Goal: Navigation & Orientation: Find specific page/section

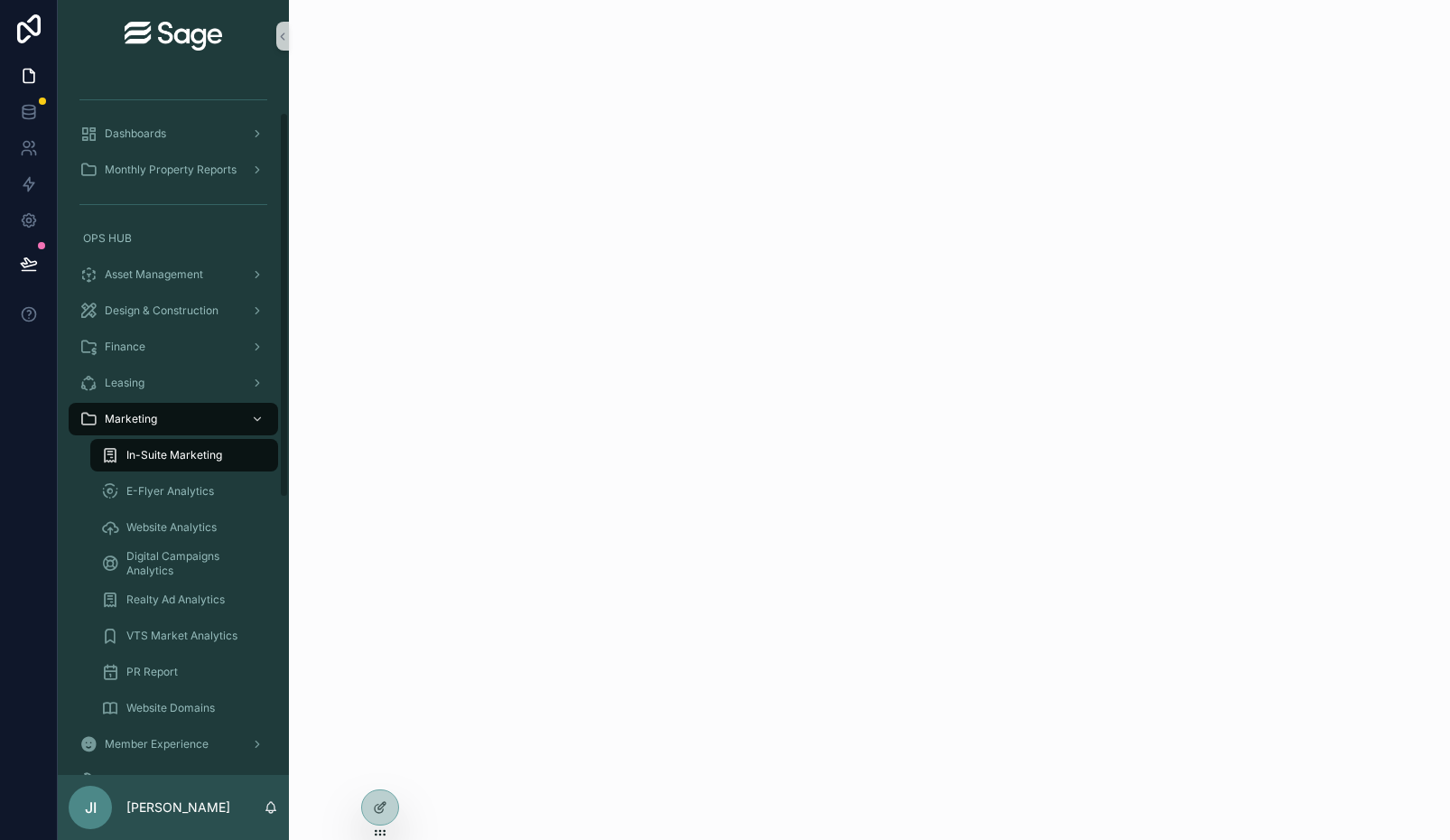
scroll to position [73, 0]
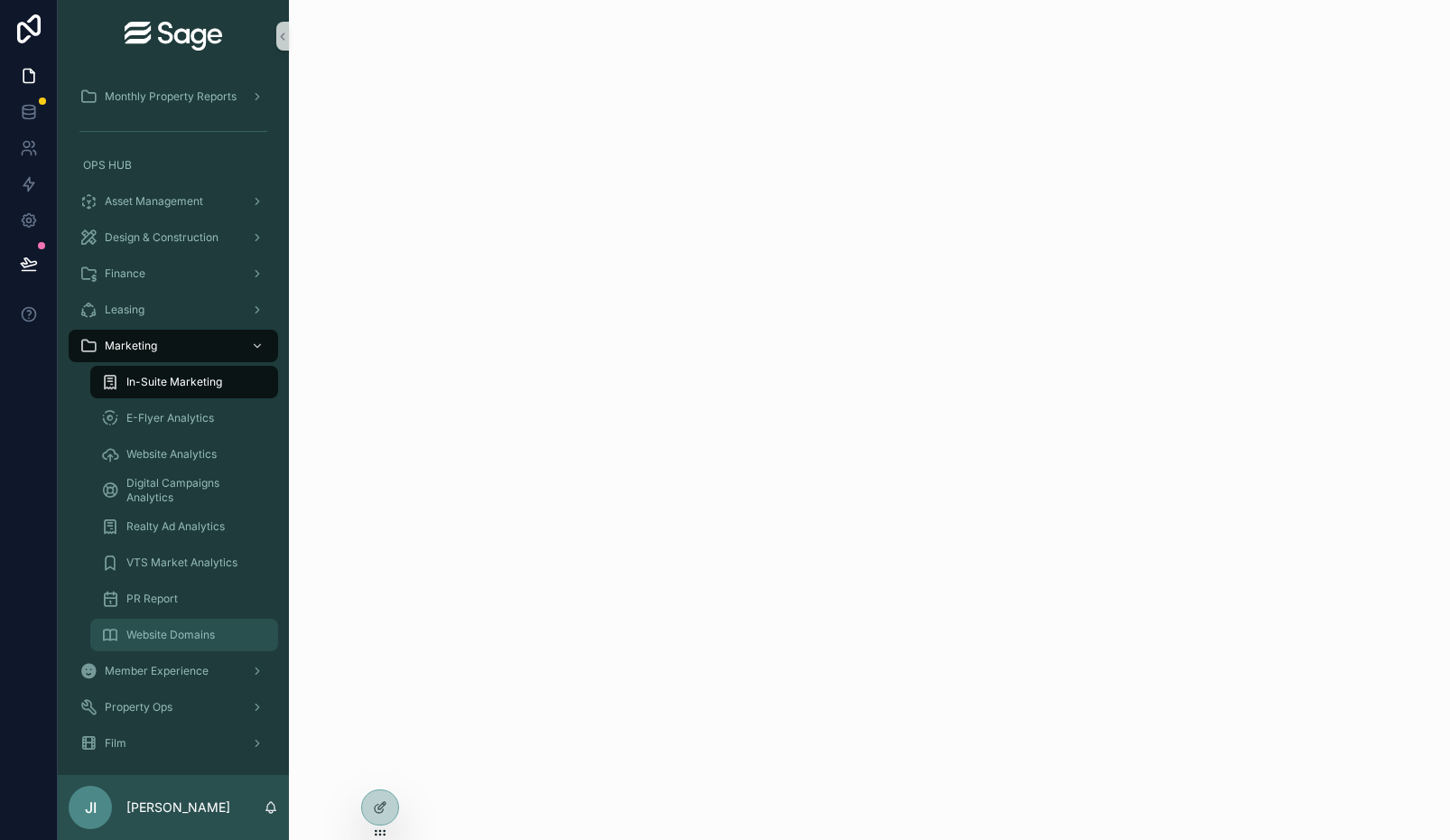
click at [179, 636] on span "Website Domains" at bounding box center [171, 634] width 89 height 14
click at [201, 383] on span "In-Suite Marketing" at bounding box center [173, 381] width 95 height 14
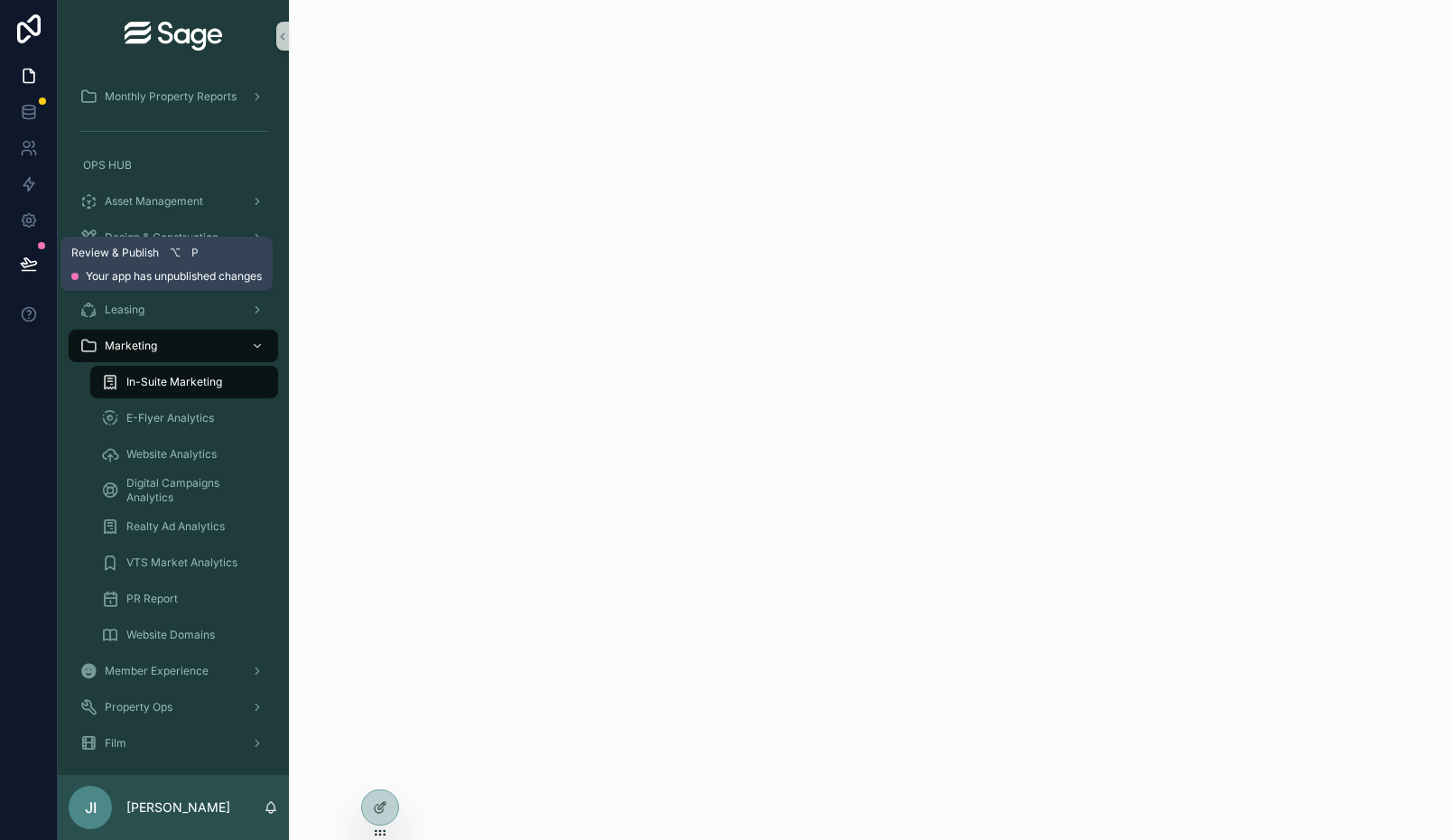
click at [36, 264] on icon at bounding box center [29, 263] width 18 height 18
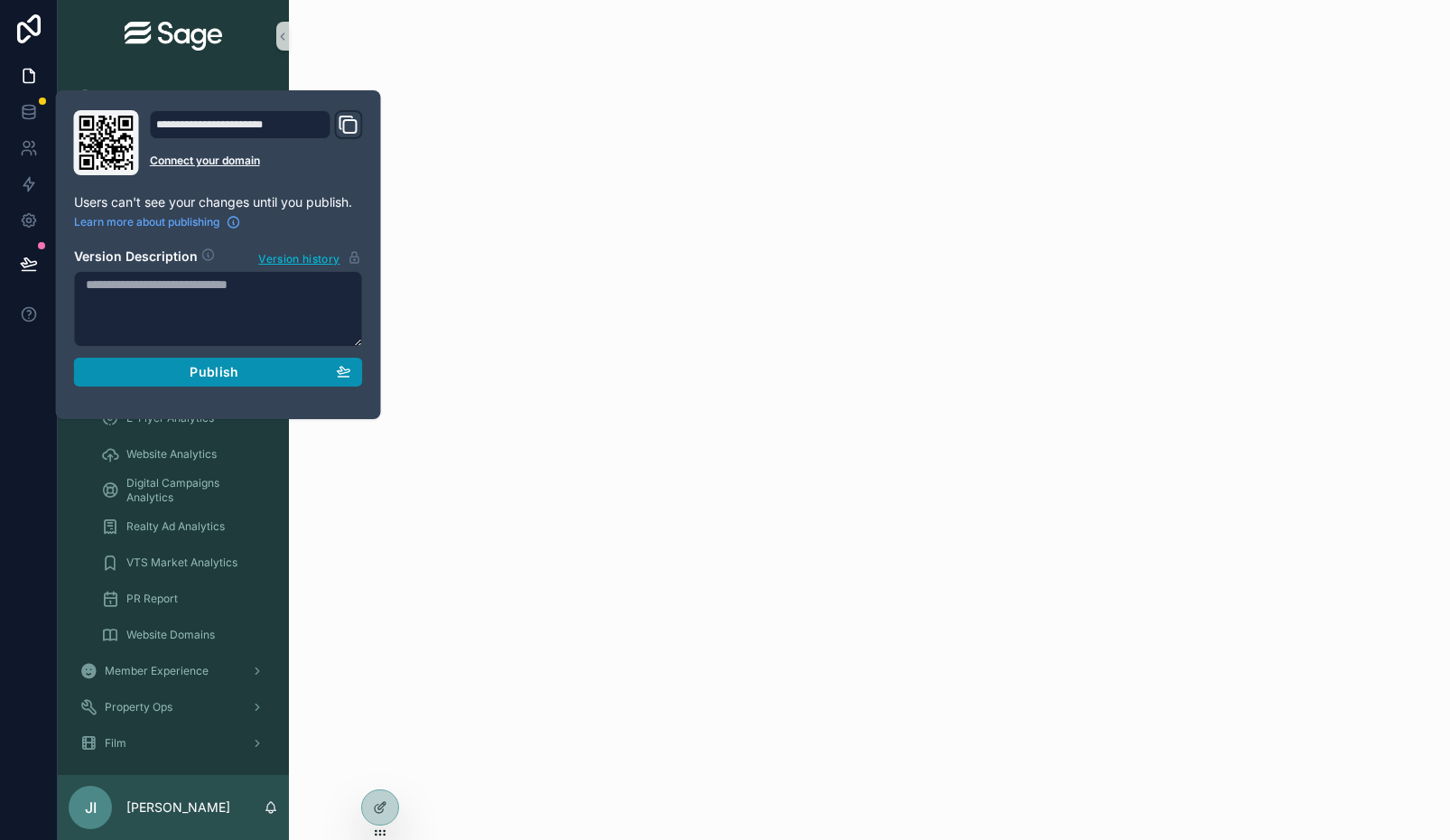
click at [224, 369] on span "Publish" at bounding box center [214, 372] width 49 height 16
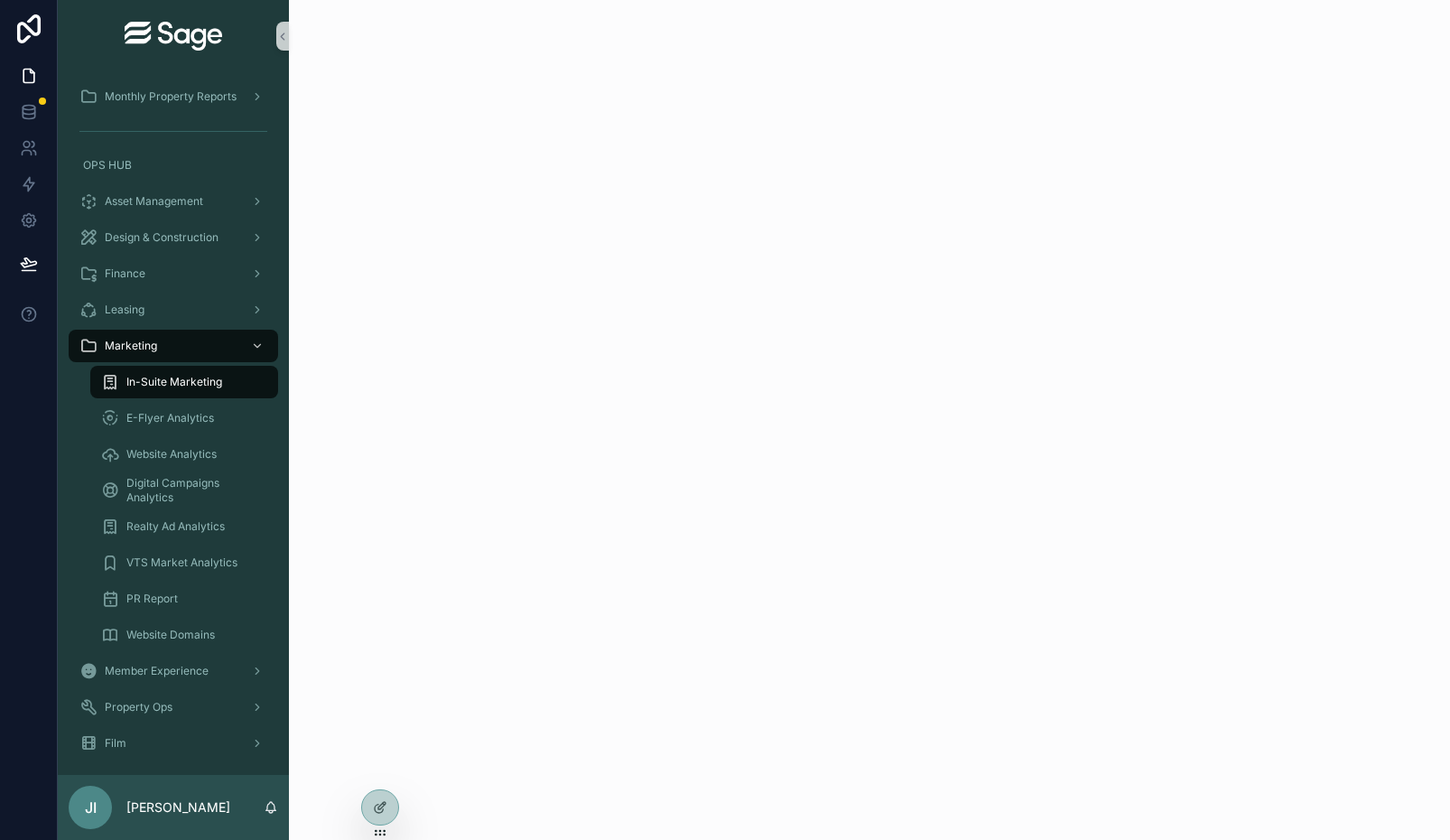
click at [473, 277] on div "scrollable content" at bounding box center [869, 420] width 1161 height 840
click at [264, 338] on div "scrollable content" at bounding box center [255, 346] width 23 height 29
click at [206, 407] on div "E-Flyer Analytics" at bounding box center [184, 418] width 166 height 29
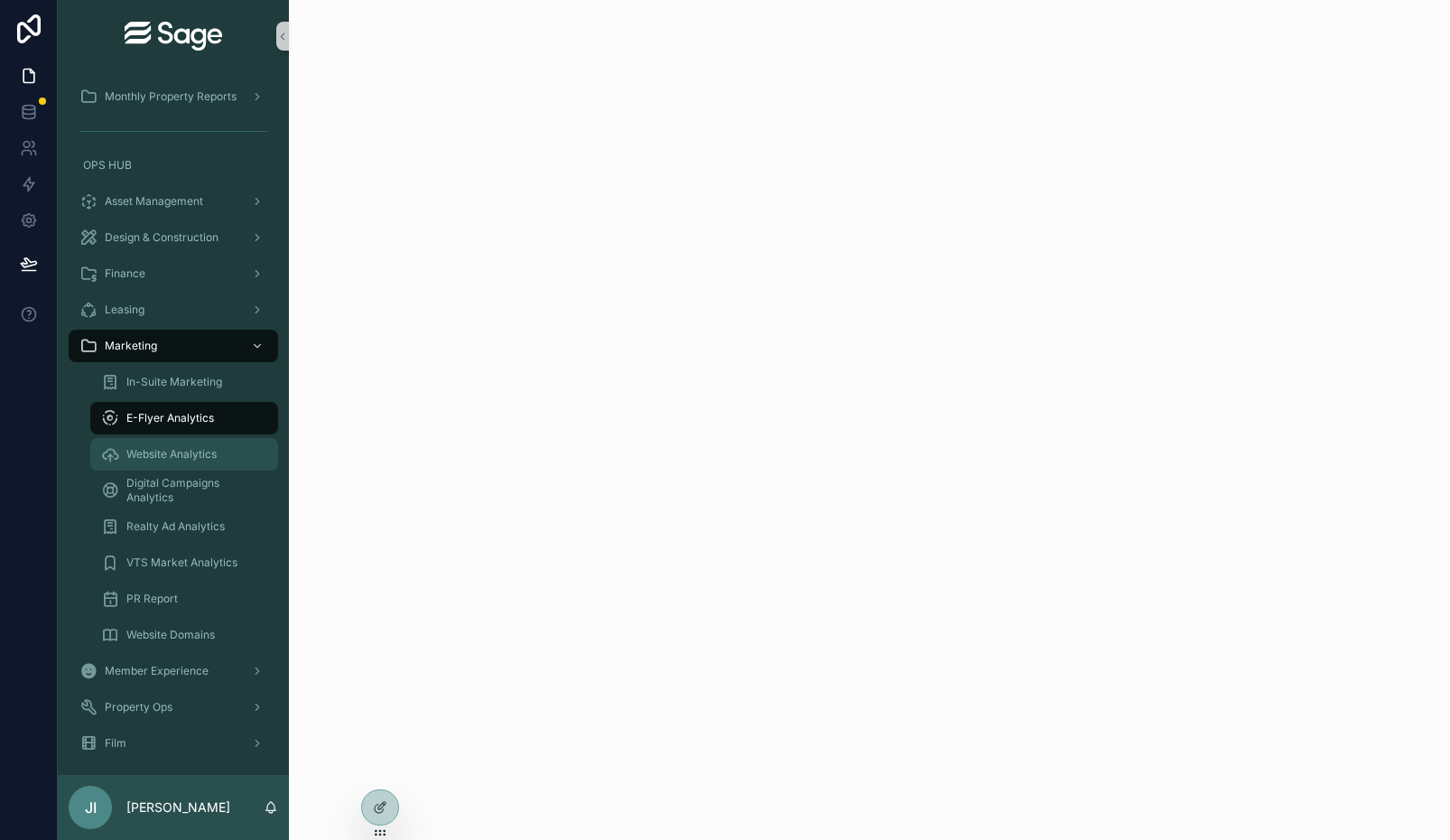
click at [194, 441] on div "Website Analytics" at bounding box center [184, 454] width 166 height 29
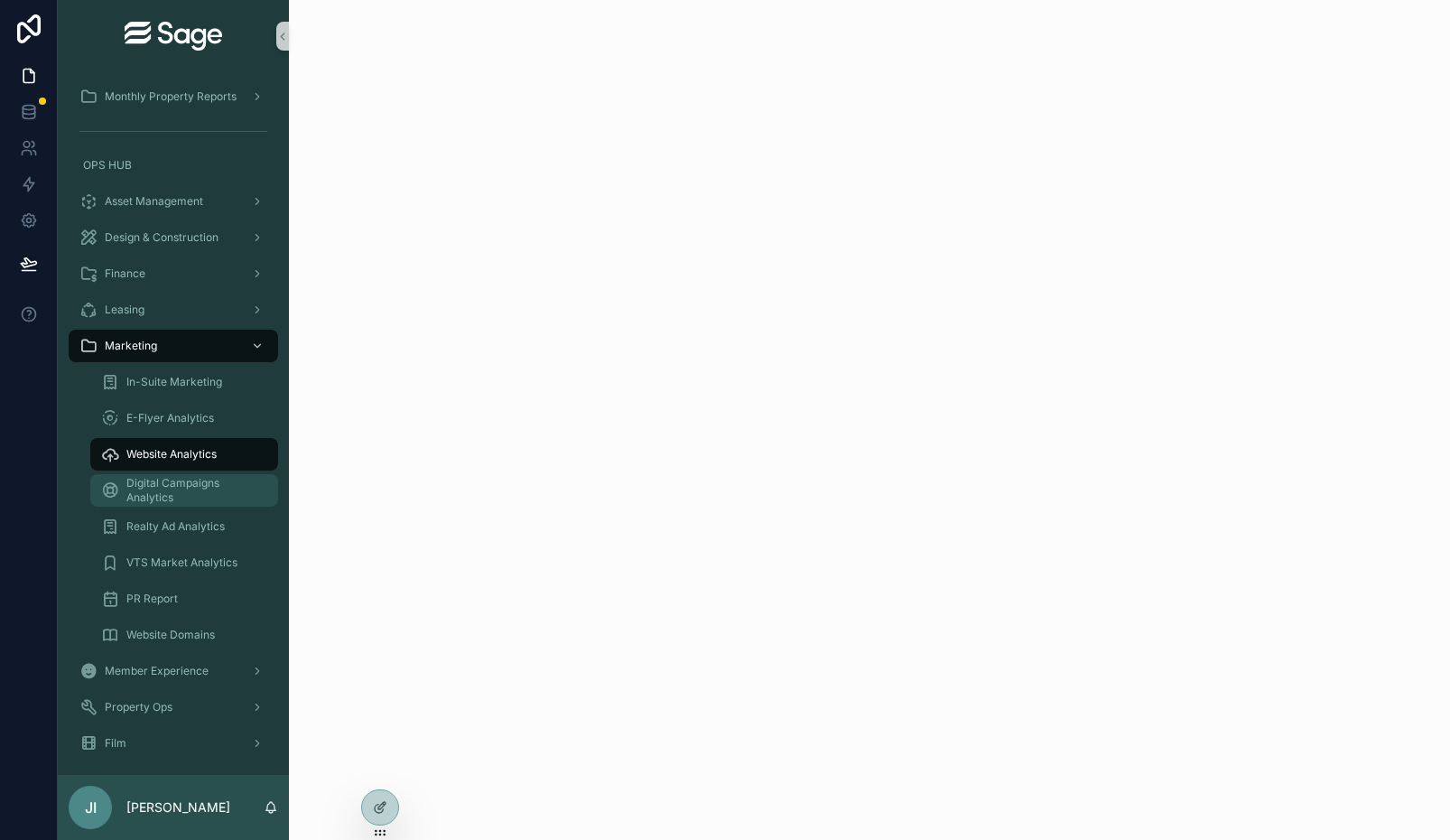
click at [189, 477] on span "Digital Campaigns Analytics" at bounding box center [193, 490] width 134 height 29
click at [183, 512] on div "Realty Ad Analytics" at bounding box center [184, 526] width 166 height 29
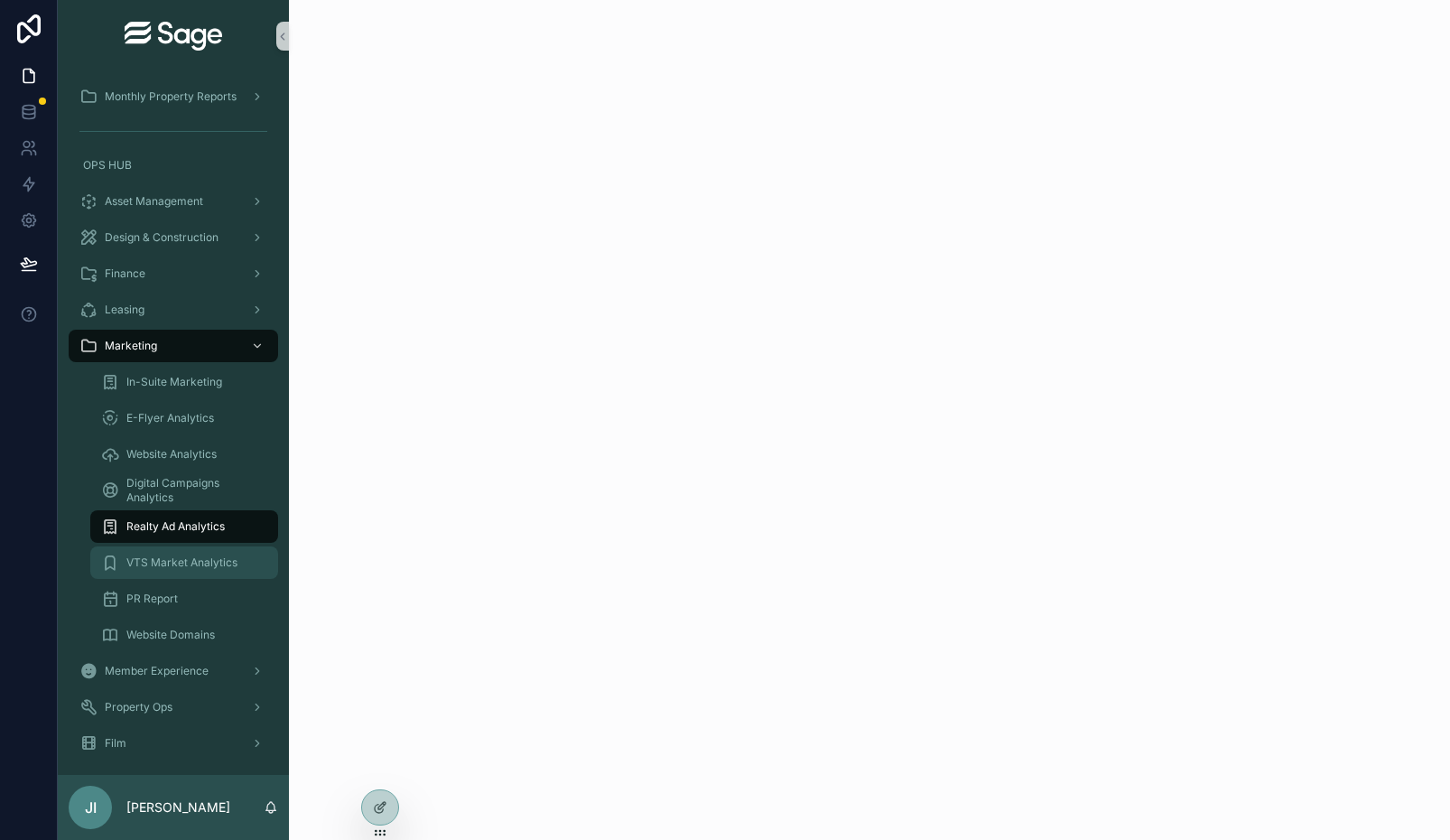
click at [181, 546] on link "VTS Market Analytics" at bounding box center [184, 563] width 188 height 33
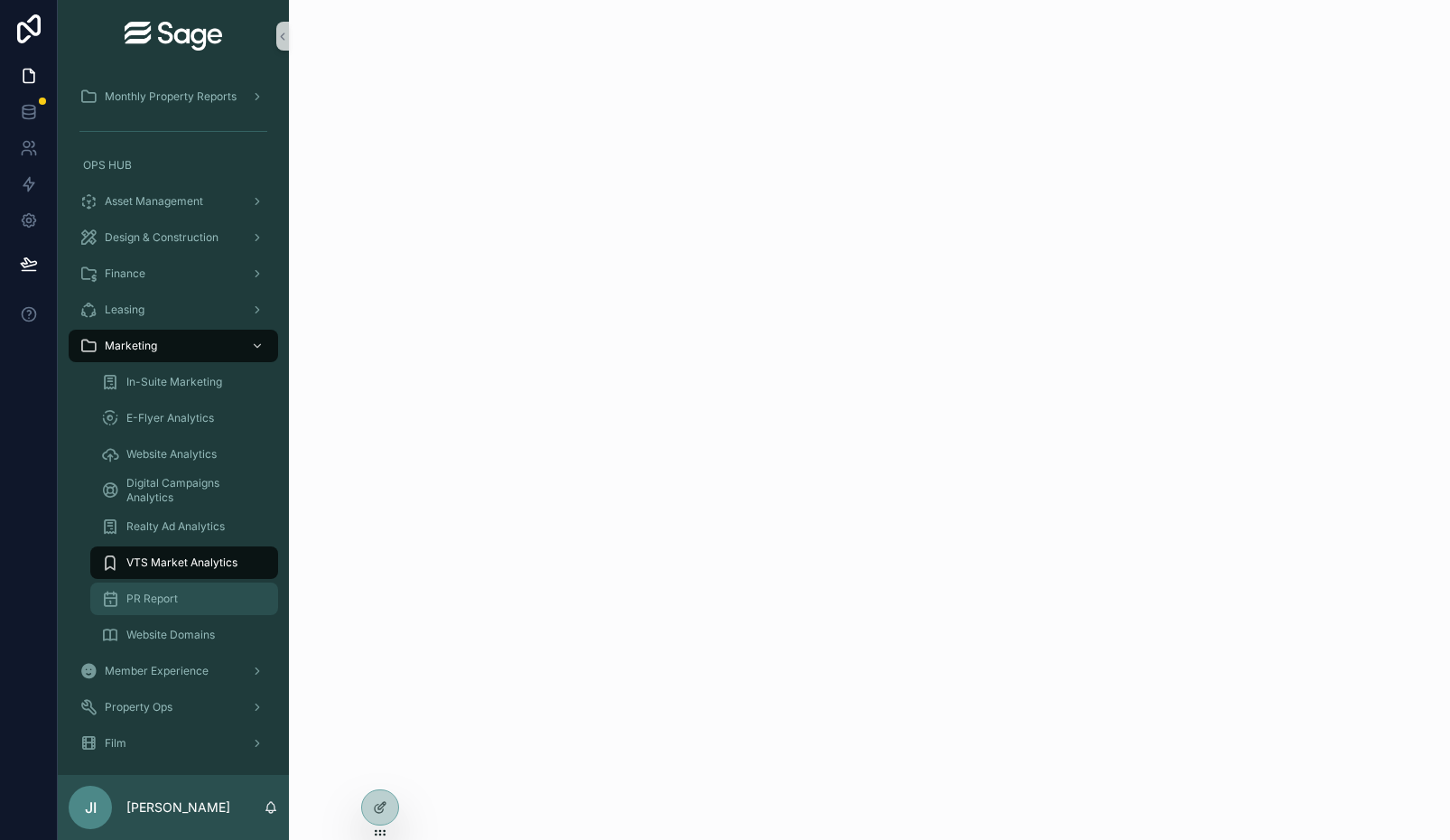
click at [176, 584] on div "PR Report" at bounding box center [184, 598] width 166 height 29
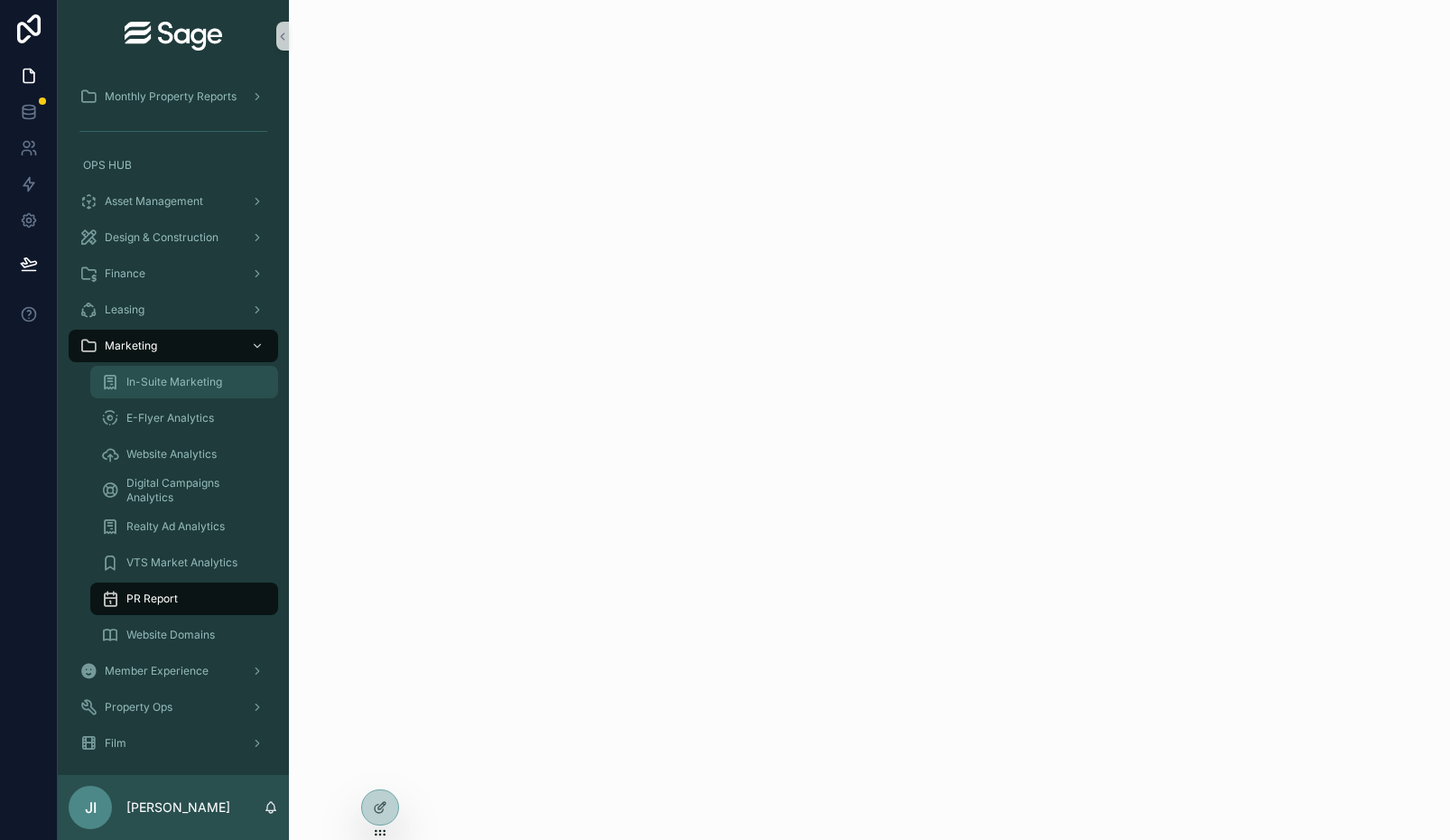
click at [185, 392] on div "In-Suite Marketing" at bounding box center [184, 381] width 166 height 29
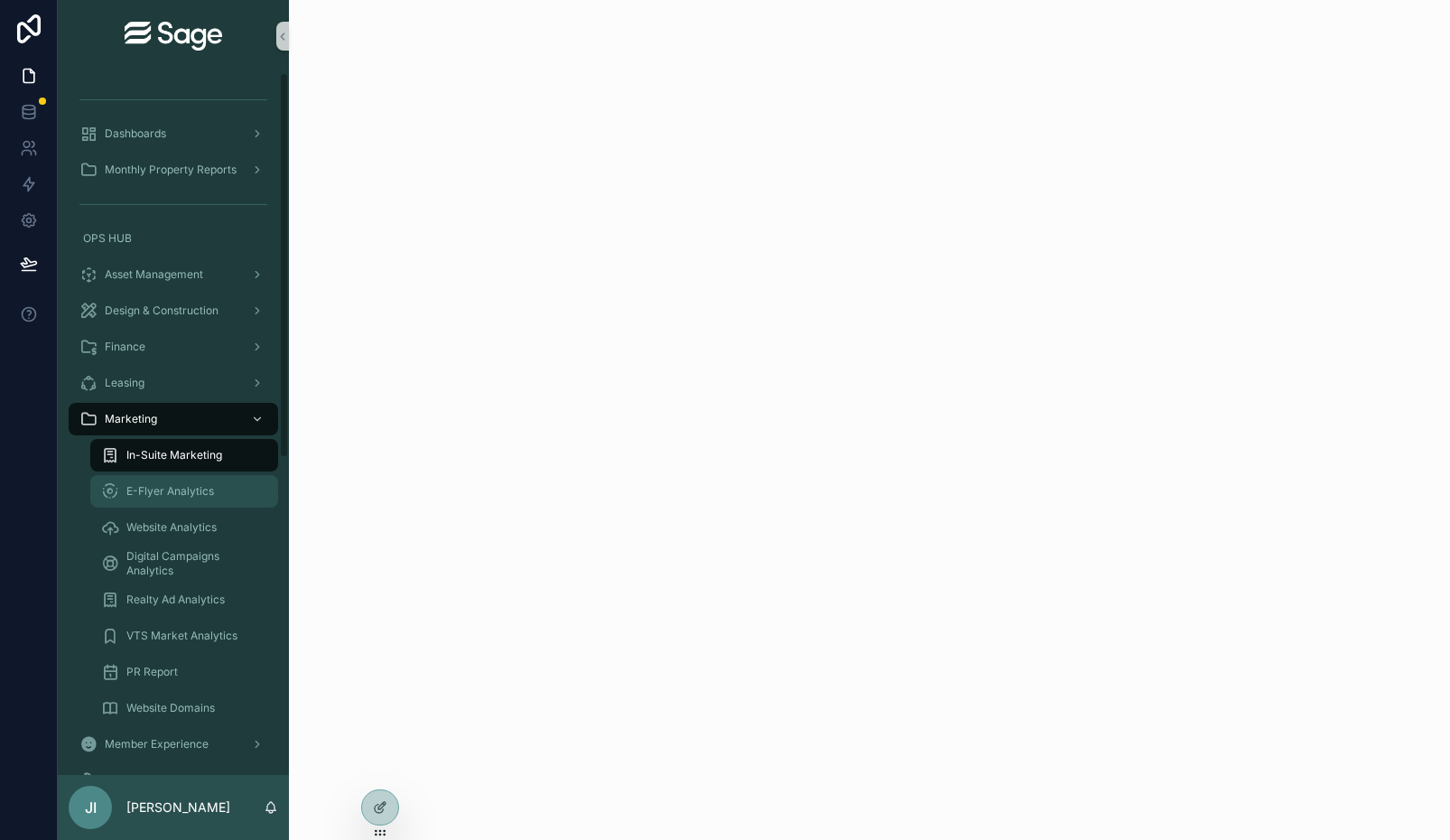
click at [194, 490] on span "E-Flyer Analytics" at bounding box center [170, 490] width 88 height 14
click at [192, 457] on span "In-Suite Marketing" at bounding box center [173, 455] width 95 height 14
